Goal: Transaction & Acquisition: Purchase product/service

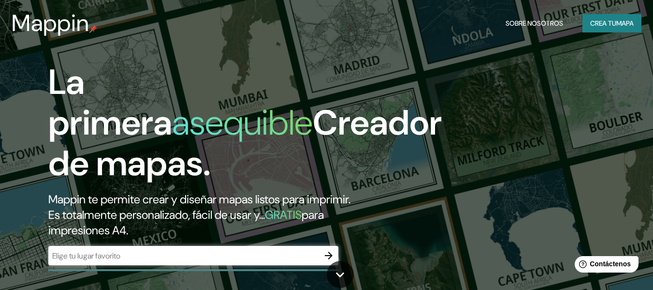
click at [209, 255] on input "text" at bounding box center [183, 255] width 271 height 11
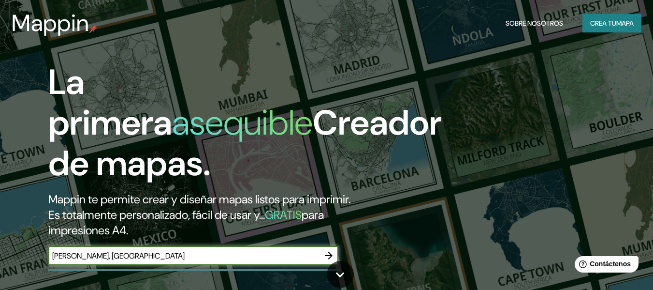
type input "[PERSON_NAME], [GEOGRAPHIC_DATA]"
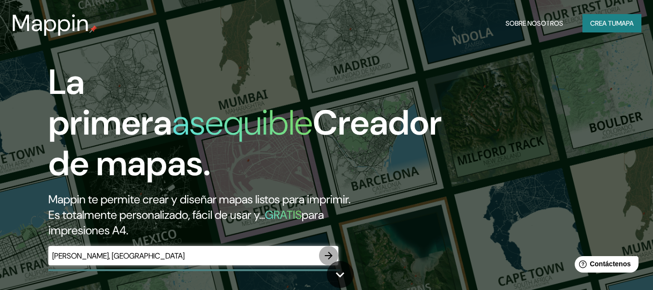
click at [326, 252] on icon "button" at bounding box center [329, 255] width 12 height 12
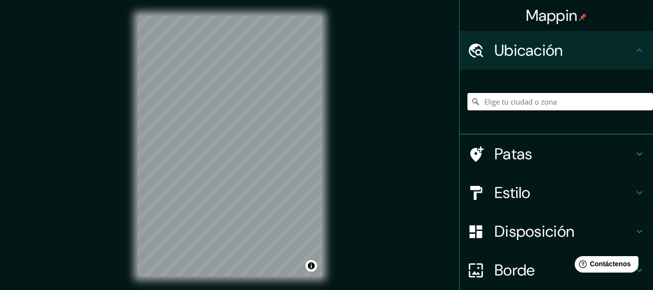
click at [625, 50] on h4 "Ubicación" at bounding box center [564, 50] width 139 height 19
click at [634, 149] on icon at bounding box center [640, 154] width 12 height 12
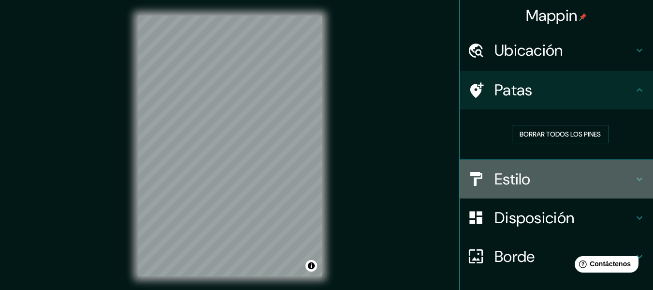
click at [630, 172] on div "Estilo" at bounding box center [556, 179] width 193 height 39
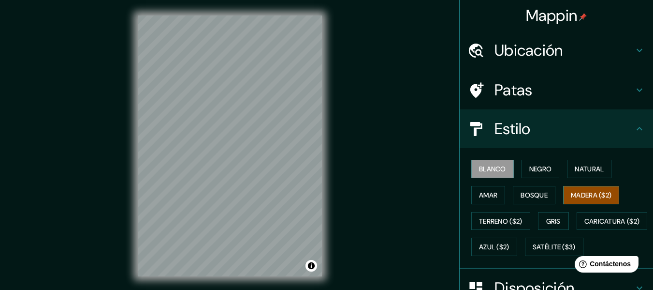
drag, startPoint x: 606, startPoint y: 223, endPoint x: 584, endPoint y: 197, distance: 34.0
click at [584, 197] on div "Blanco Negro Natural Amar Bosque Madera ($2) Terreno ($2) Gris Caricatura ($2) …" at bounding box center [560, 208] width 186 height 104
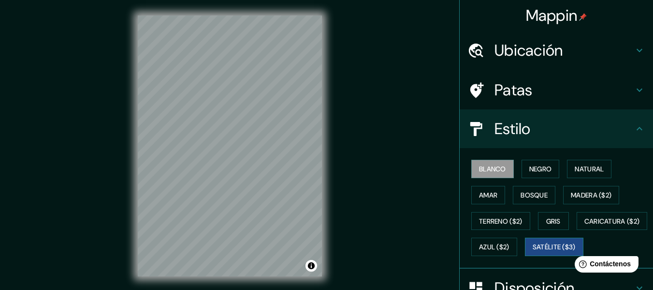
click at [533, 251] on font "Satélite ($3)" at bounding box center [554, 247] width 43 height 9
click at [634, 52] on icon at bounding box center [640, 50] width 12 height 12
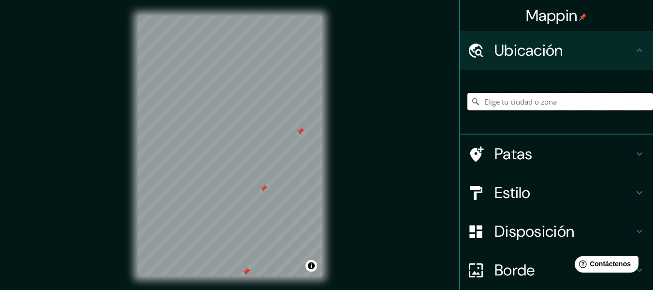
click at [516, 103] on input "Elige tu ciudad o zona" at bounding box center [560, 101] width 186 height 17
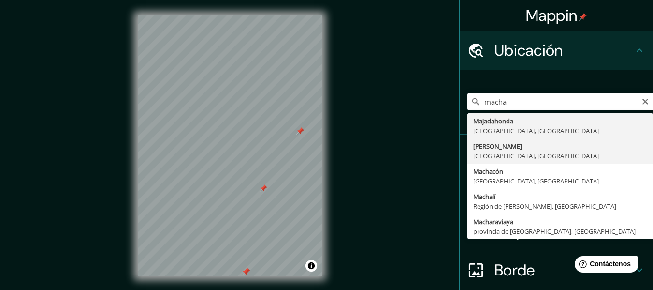
type input "[PERSON_NAME], [GEOGRAPHIC_DATA], [GEOGRAPHIC_DATA]"
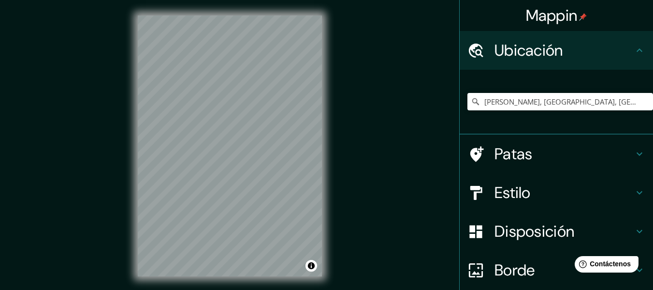
click at [397, 249] on div "Mappin Ubicación [PERSON_NAME], [GEOGRAPHIC_DATA], [GEOGRAPHIC_DATA] Patas Esti…" at bounding box center [326, 153] width 653 height 307
